Goal: Information Seeking & Learning: Learn about a topic

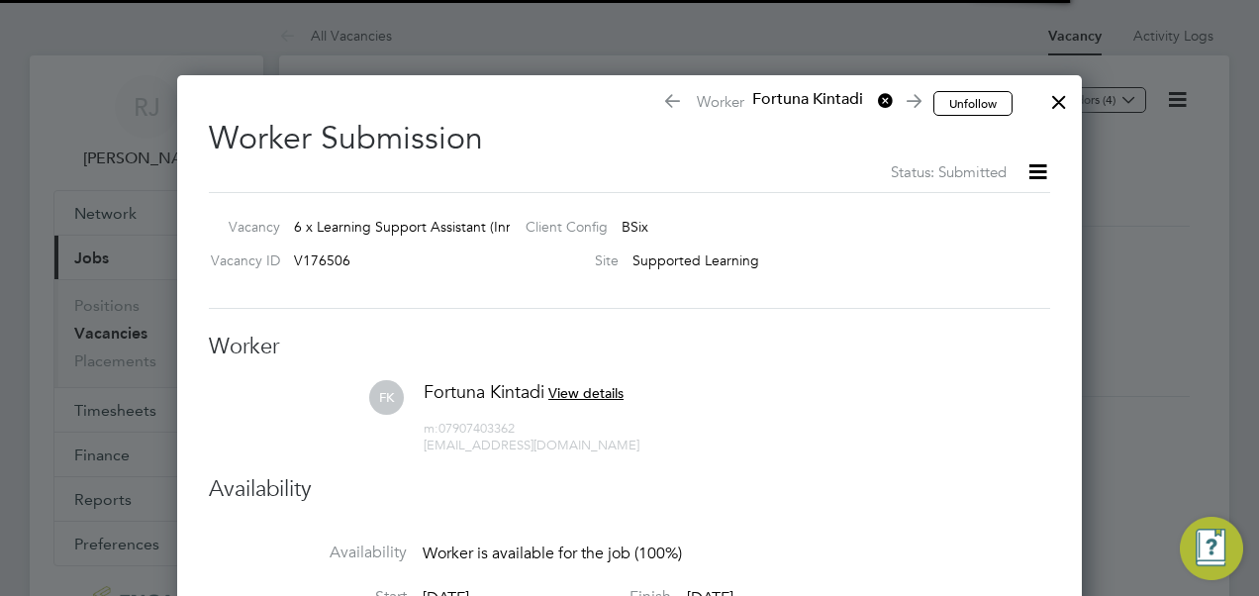
scroll to position [30, 515]
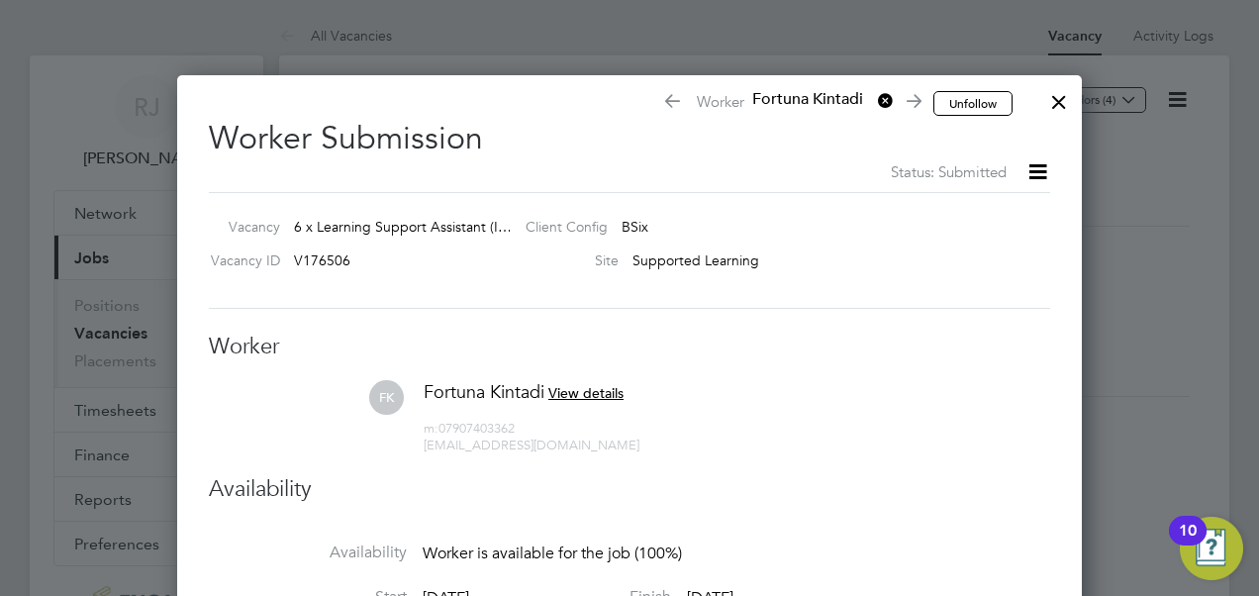
click at [1058, 102] on div at bounding box center [1059, 97] width 36 height 36
click at [1056, 98] on div at bounding box center [1059, 97] width 36 height 36
